Goal: Use online tool/utility: Use online tool/utility

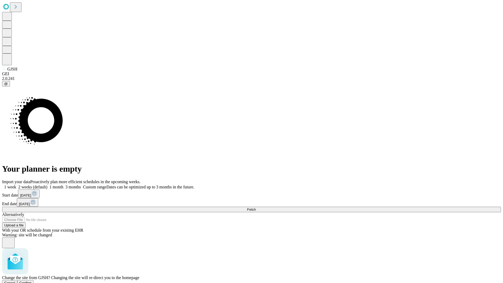
click at [32, 281] on span "Confirm" at bounding box center [25, 283] width 12 height 4
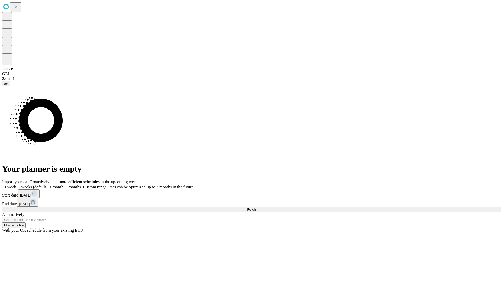
click at [16, 185] on label "1 week" at bounding box center [9, 187] width 14 height 4
click at [255, 207] on span "Fetch" at bounding box center [251, 209] width 9 height 4
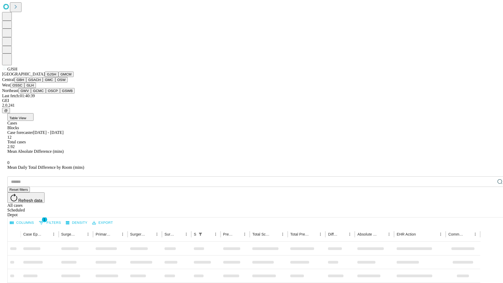
click at [58, 77] on button "GMCM" at bounding box center [65, 73] width 15 height 5
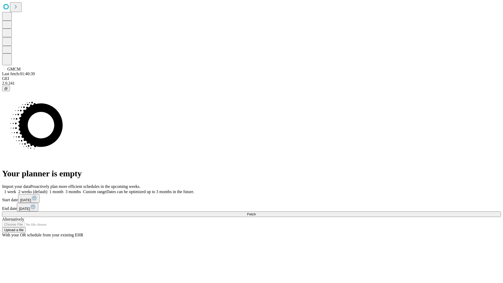
click at [255, 212] on span "Fetch" at bounding box center [251, 214] width 9 height 4
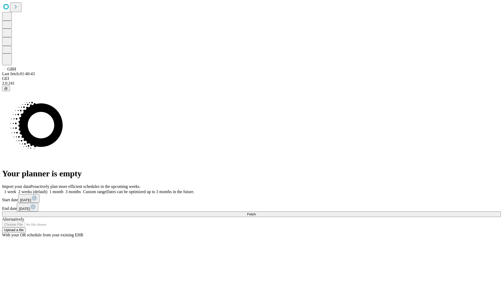
click at [16, 189] on label "1 week" at bounding box center [9, 191] width 14 height 4
click at [255, 212] on span "Fetch" at bounding box center [251, 214] width 9 height 4
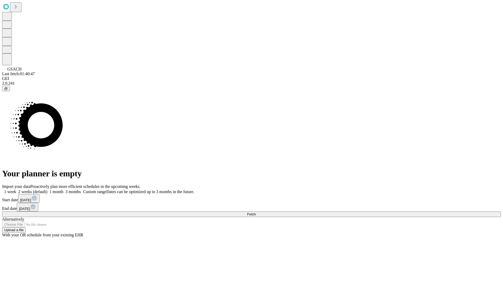
click at [16, 189] on label "1 week" at bounding box center [9, 191] width 14 height 4
click at [255, 212] on span "Fetch" at bounding box center [251, 214] width 9 height 4
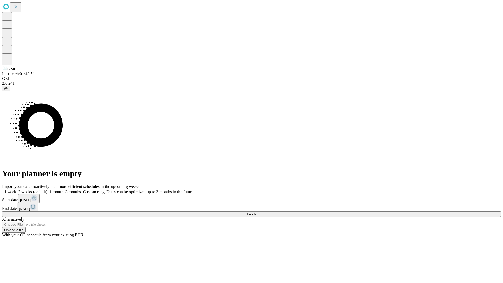
click at [16, 189] on label "1 week" at bounding box center [9, 191] width 14 height 4
click at [255, 212] on span "Fetch" at bounding box center [251, 214] width 9 height 4
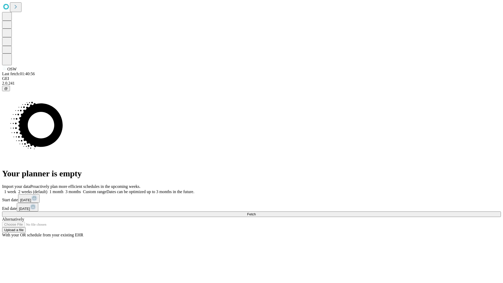
click at [16, 189] on label "1 week" at bounding box center [9, 191] width 14 height 4
click at [255, 212] on span "Fetch" at bounding box center [251, 214] width 9 height 4
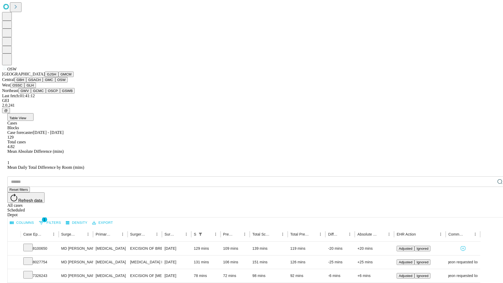
click at [25, 88] on button "OSSC" at bounding box center [17, 84] width 14 height 5
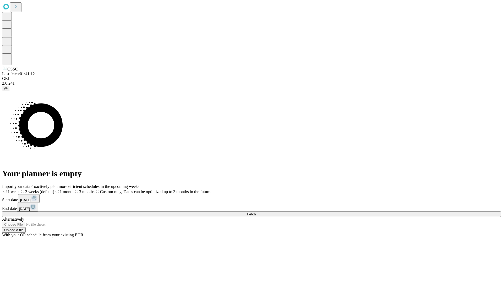
click at [20, 189] on label "1 week" at bounding box center [11, 191] width 18 height 4
click at [255, 212] on span "Fetch" at bounding box center [251, 214] width 9 height 4
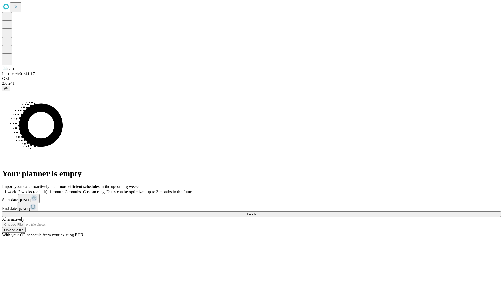
click at [16, 189] on label "1 week" at bounding box center [9, 191] width 14 height 4
click at [255, 212] on span "Fetch" at bounding box center [251, 214] width 9 height 4
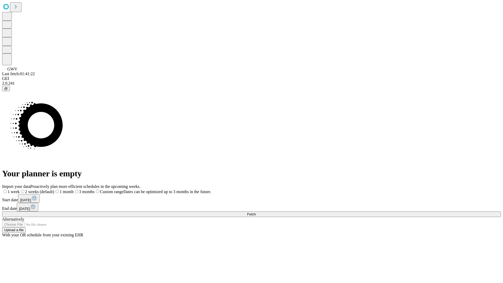
click at [20, 189] on label "1 week" at bounding box center [11, 191] width 18 height 4
click at [255, 212] on span "Fetch" at bounding box center [251, 214] width 9 height 4
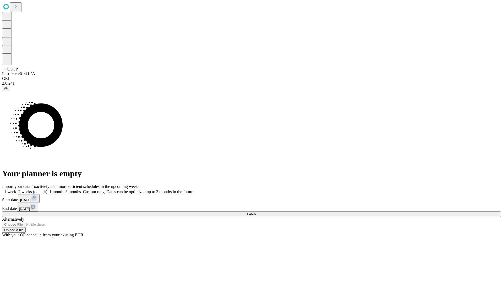
click at [255, 212] on span "Fetch" at bounding box center [251, 214] width 9 height 4
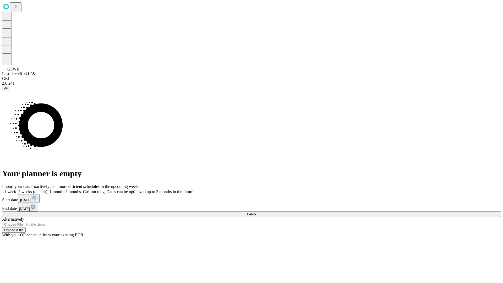
click at [16, 189] on label "1 week" at bounding box center [9, 191] width 14 height 4
click at [255, 212] on span "Fetch" at bounding box center [251, 214] width 9 height 4
